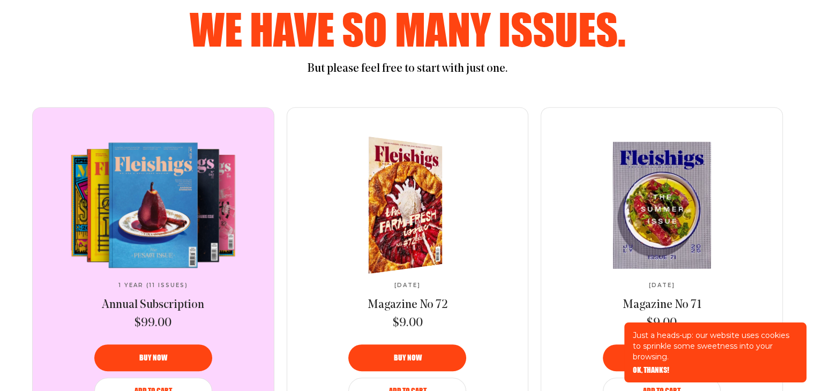
scroll to position [471, 0]
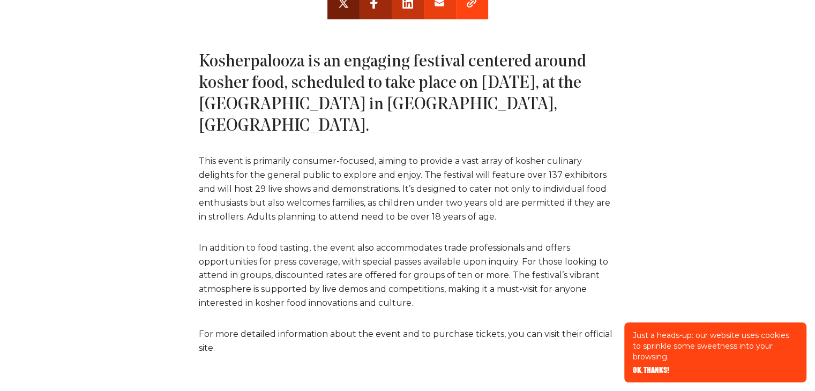
scroll to position [571, 0]
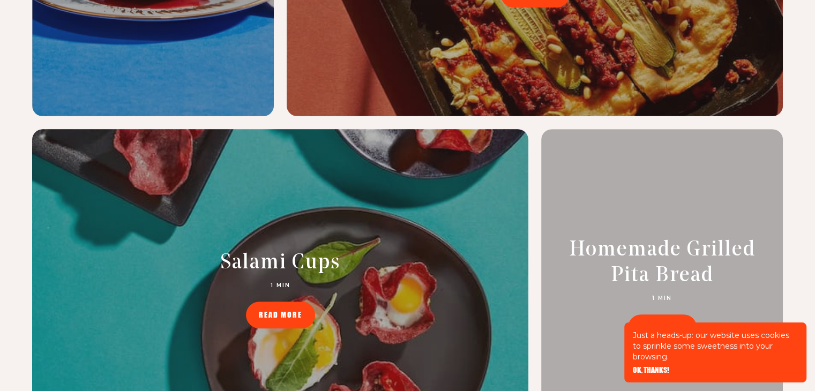
scroll to position [4540, 0]
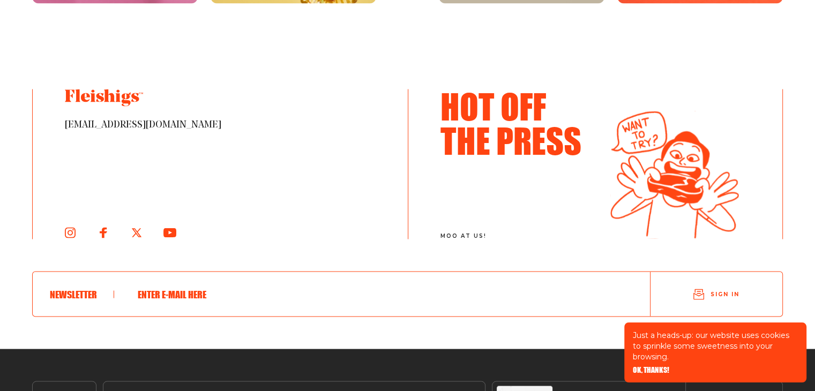
scroll to position [1953, 0]
